Goal: Obtain resource: Obtain resource

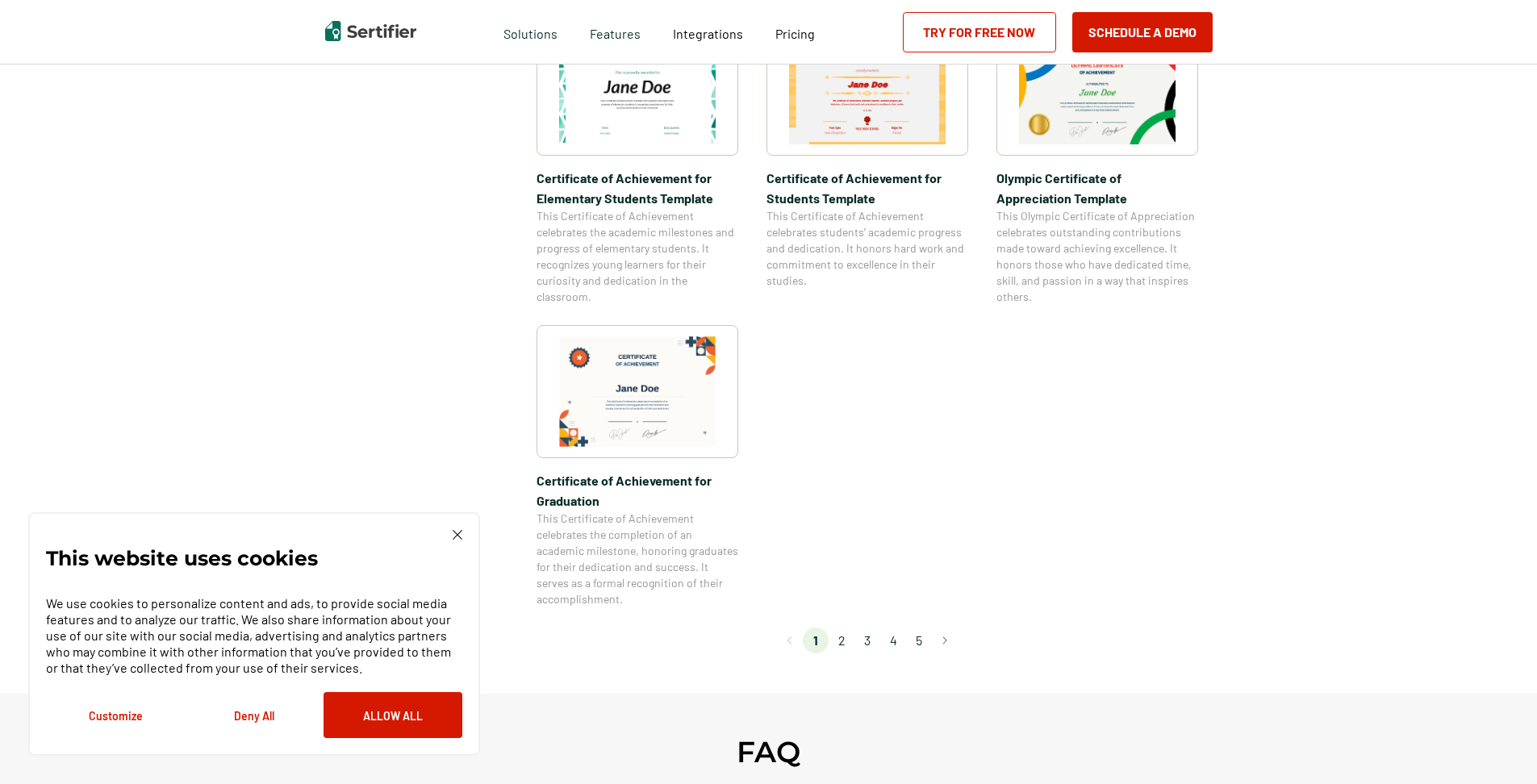
scroll to position [1290, 0]
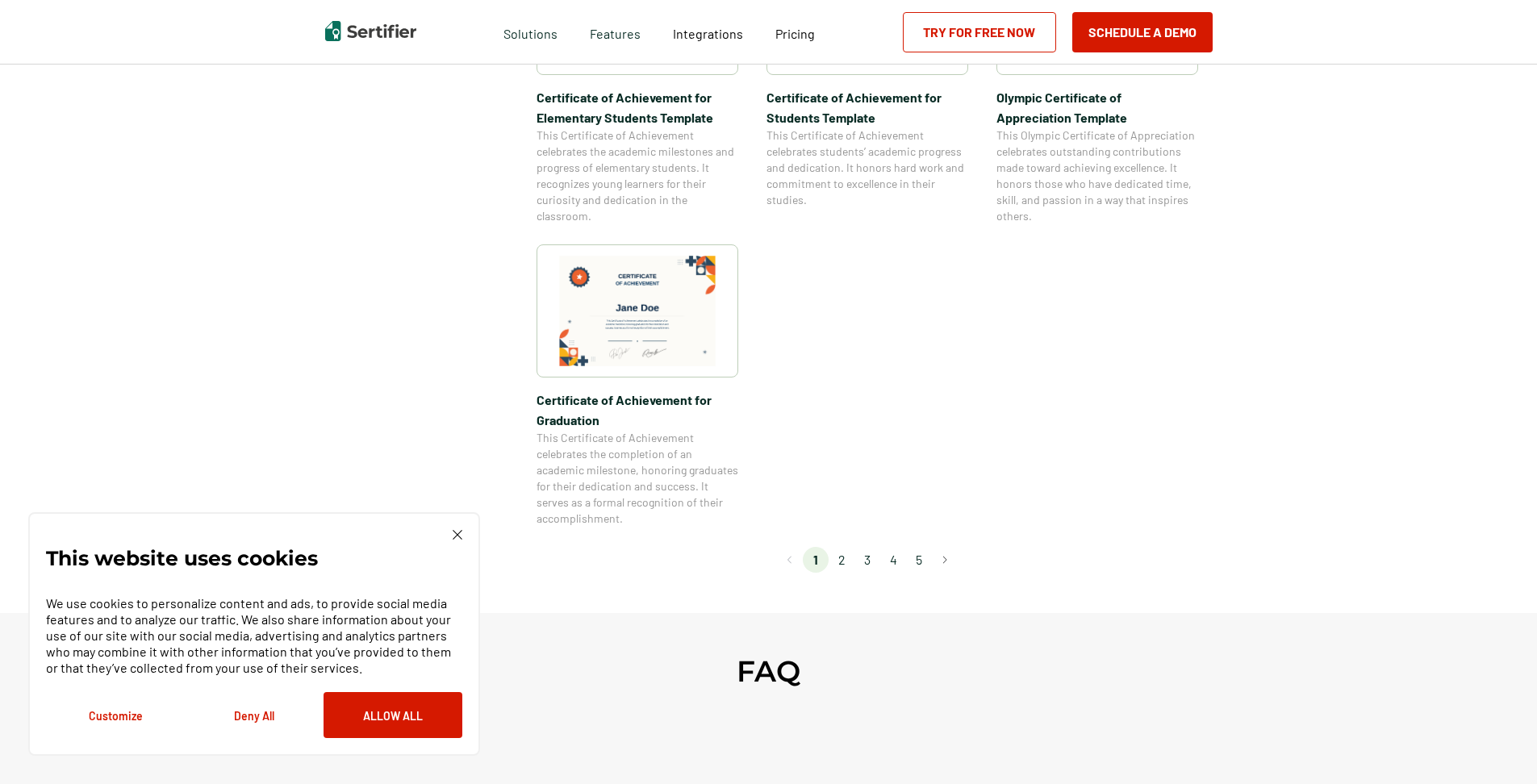
click at [463, 536] on div "This website uses cookies We use cookies to personalize content and ads, to pro…" at bounding box center [254, 634] width 452 height 244
click at [460, 533] on img at bounding box center [457, 535] width 10 height 10
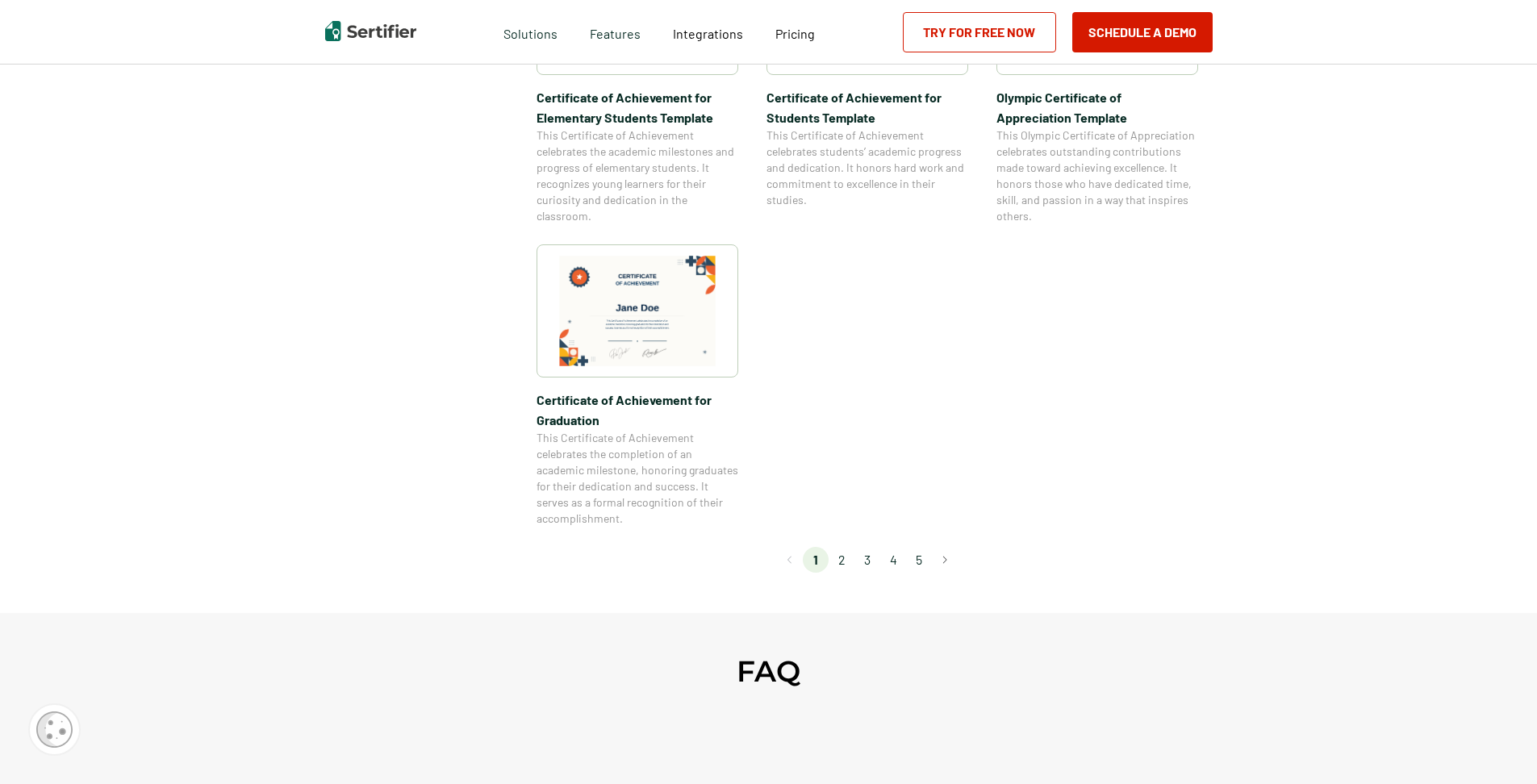
click at [843, 553] on li "2" at bounding box center [842, 560] width 26 height 26
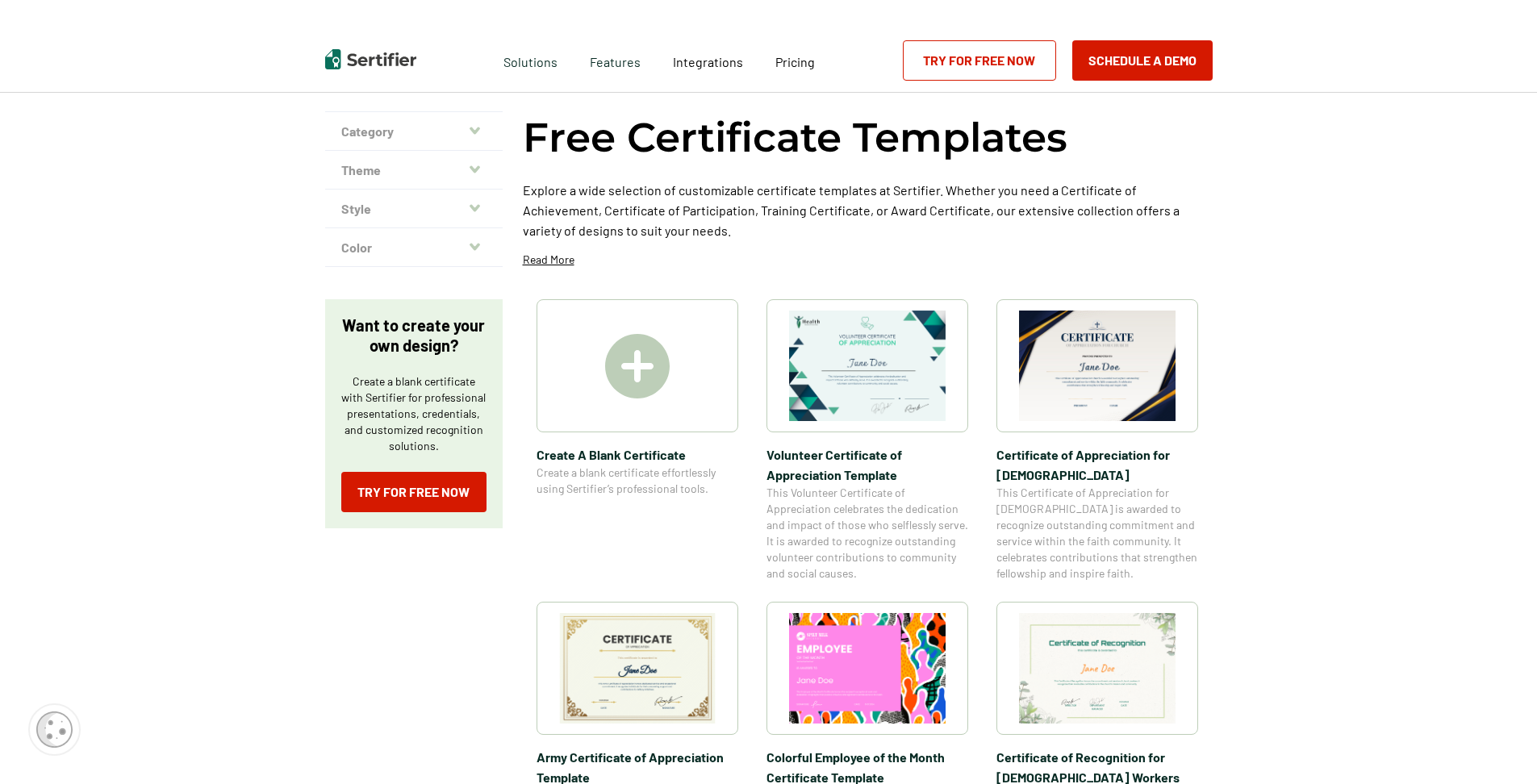
scroll to position [0, 0]
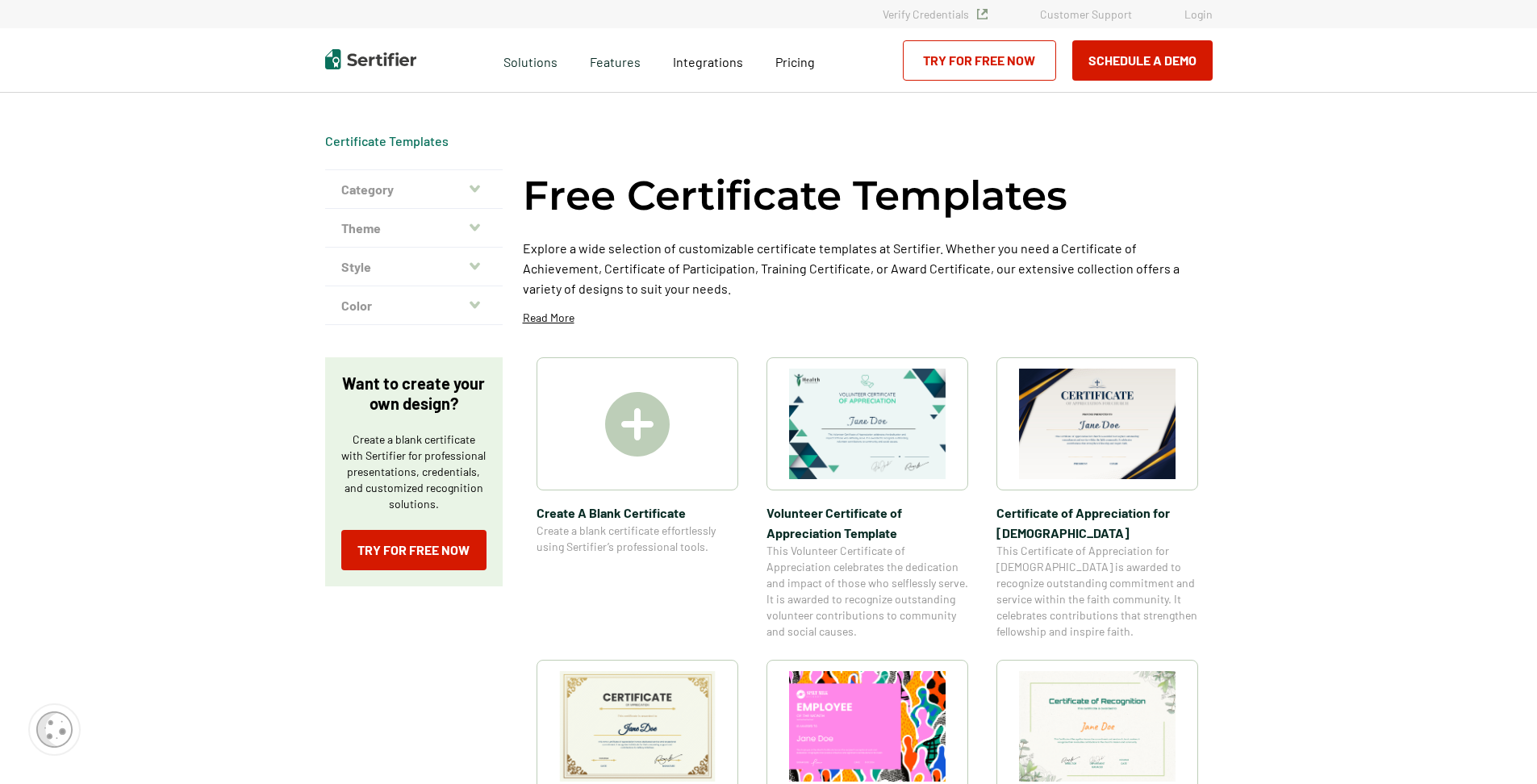
click at [1055, 433] on img at bounding box center [1098, 423] width 157 height 110
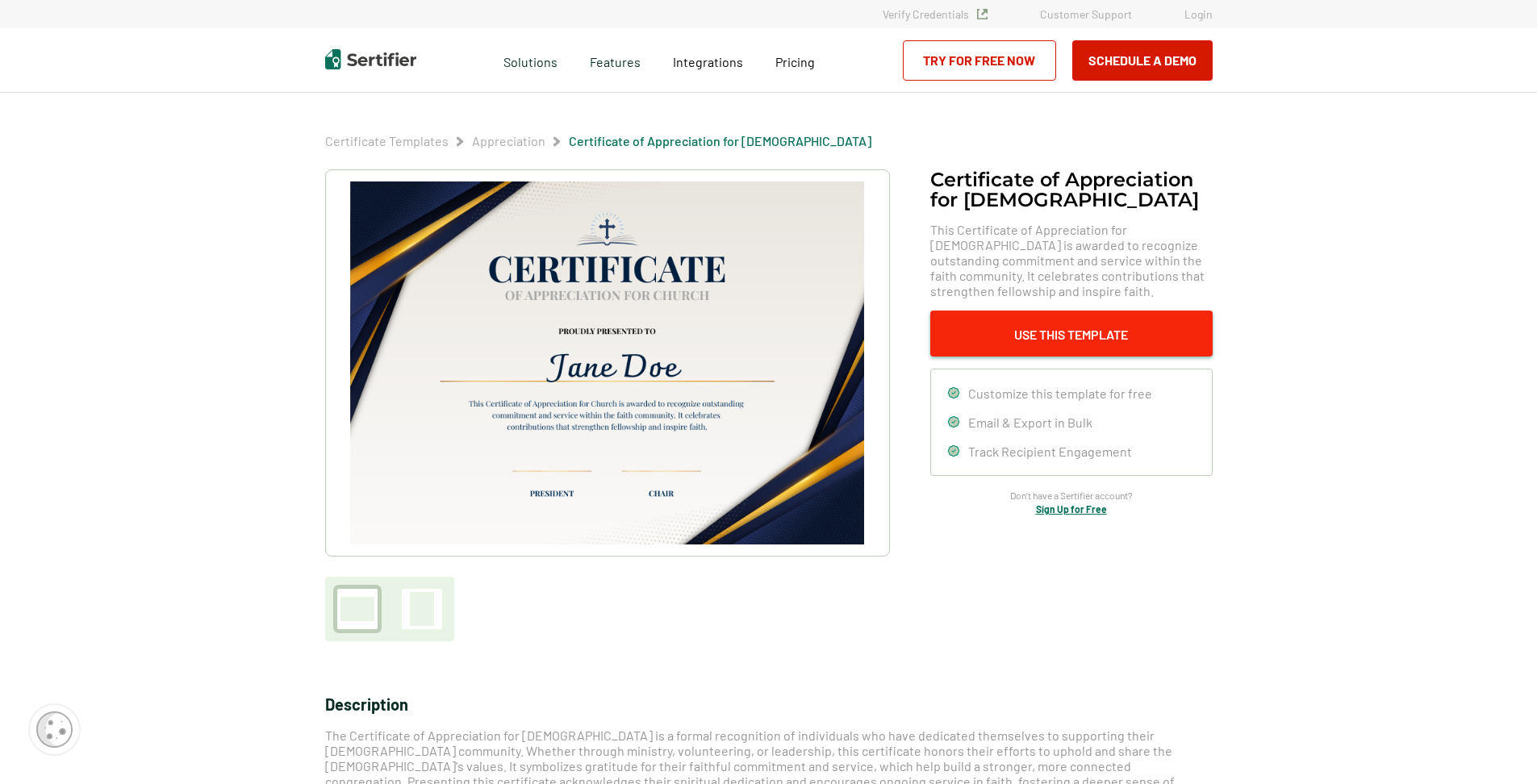
click at [1005, 334] on button "Use This Template" at bounding box center [1071, 333] width 283 height 46
